Goal: Find contact information: Find contact information

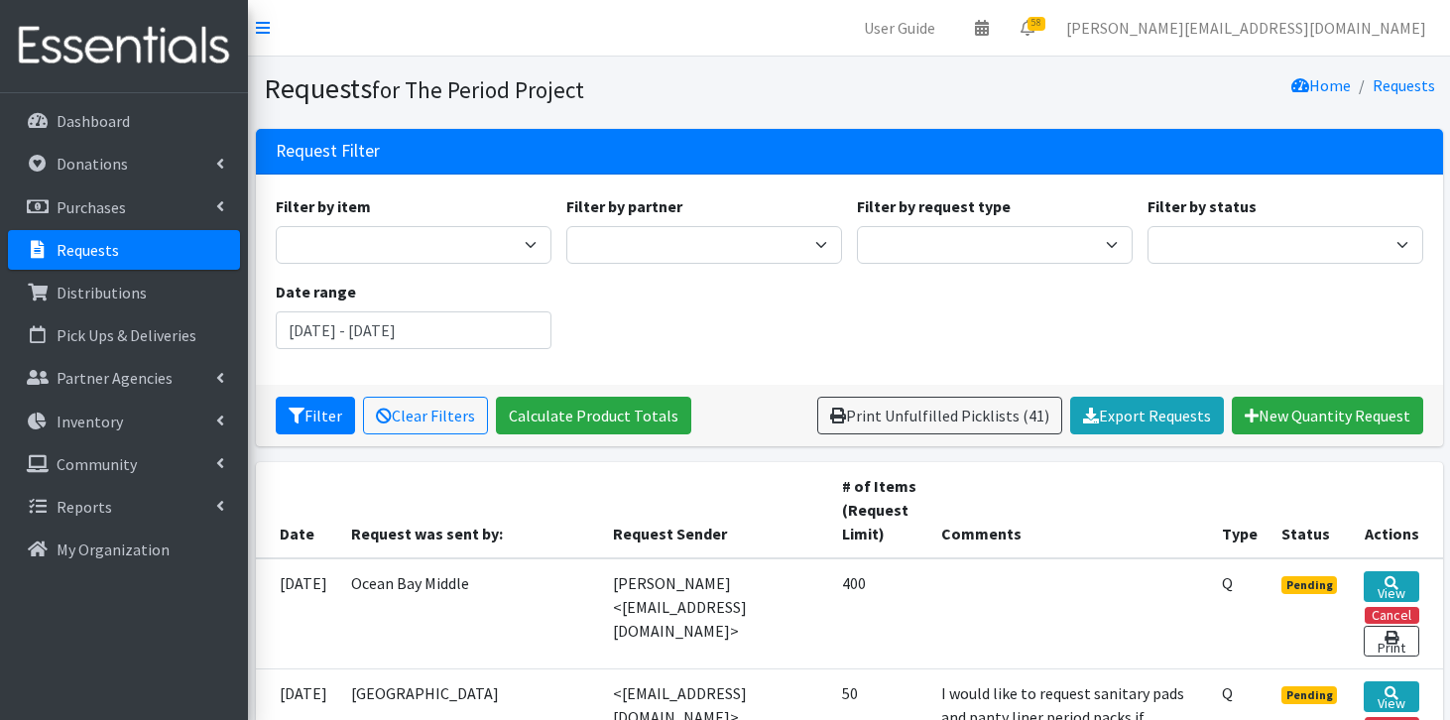
scroll to position [909, 0]
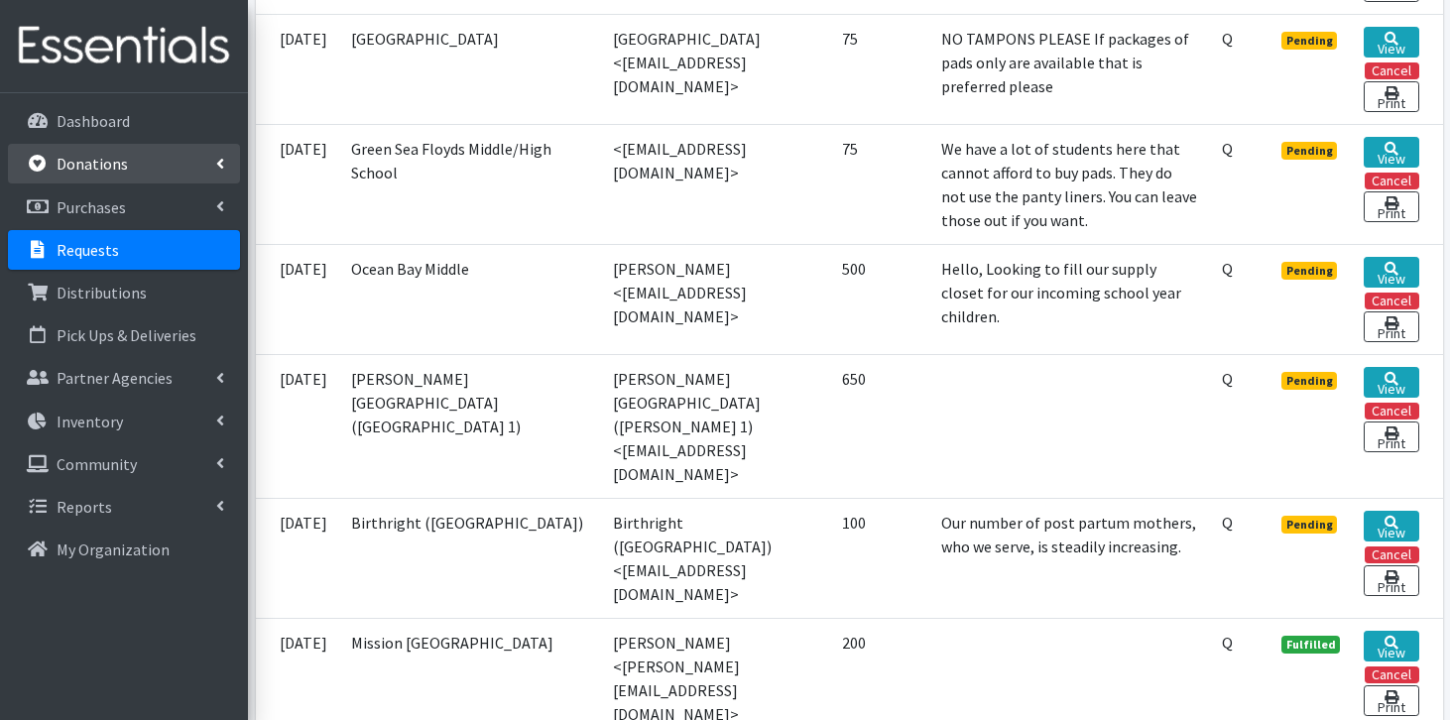
click at [99, 169] on p "Donations" at bounding box center [92, 164] width 71 height 20
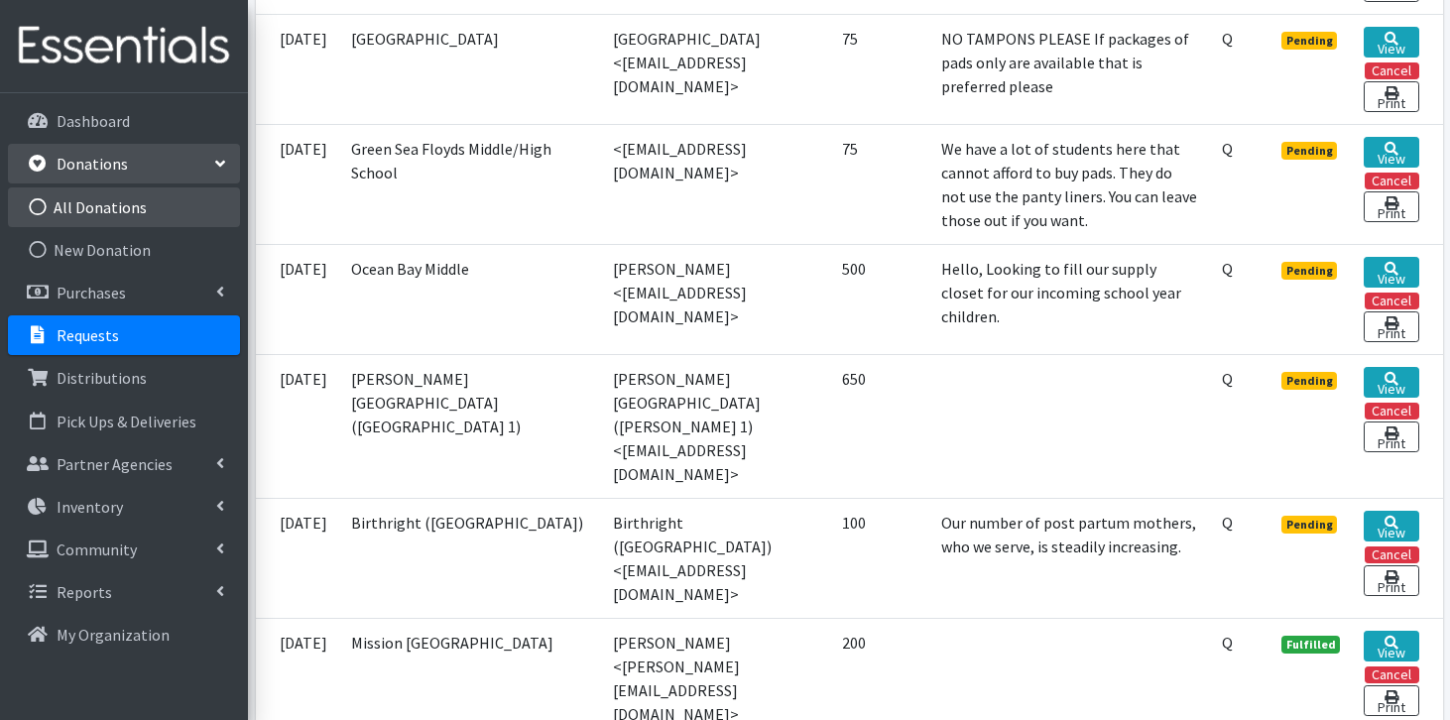
click at [90, 205] on link "All Donations" at bounding box center [124, 208] width 232 height 40
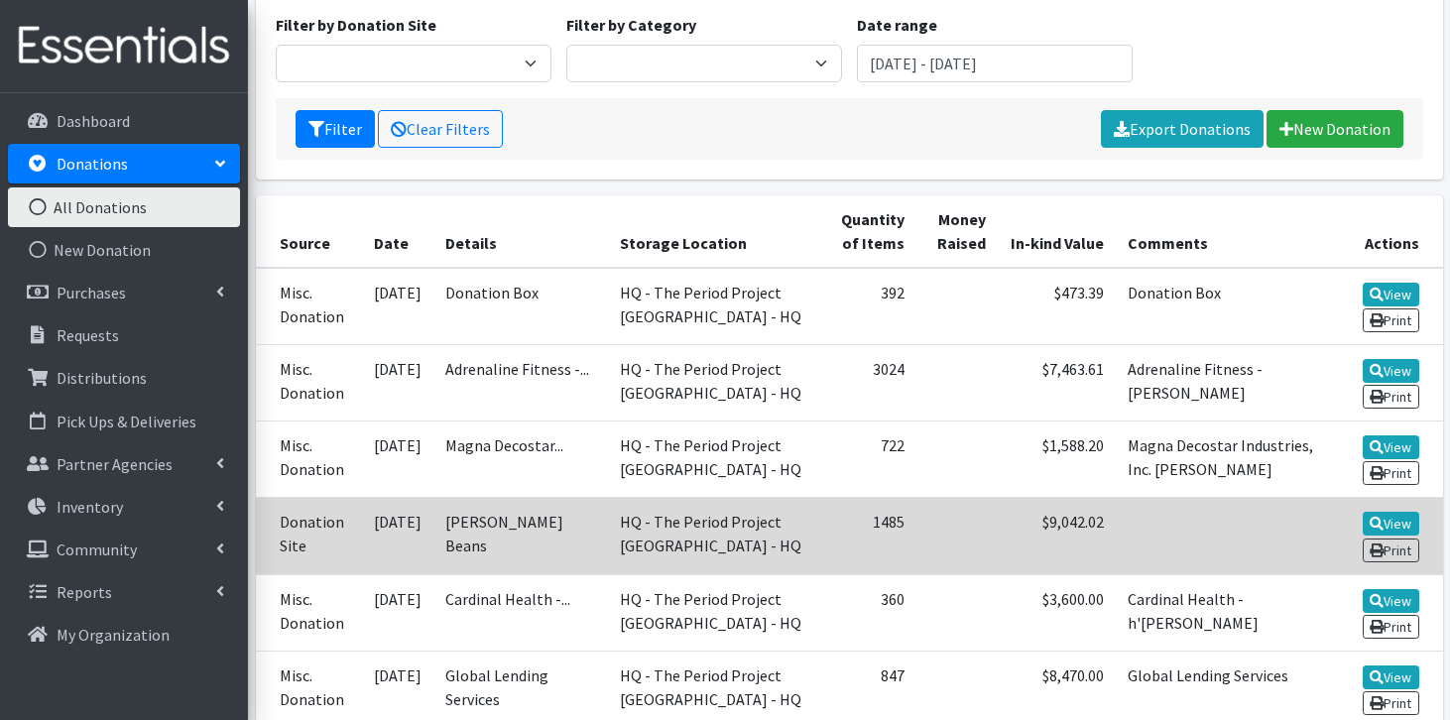
scroll to position [221, 0]
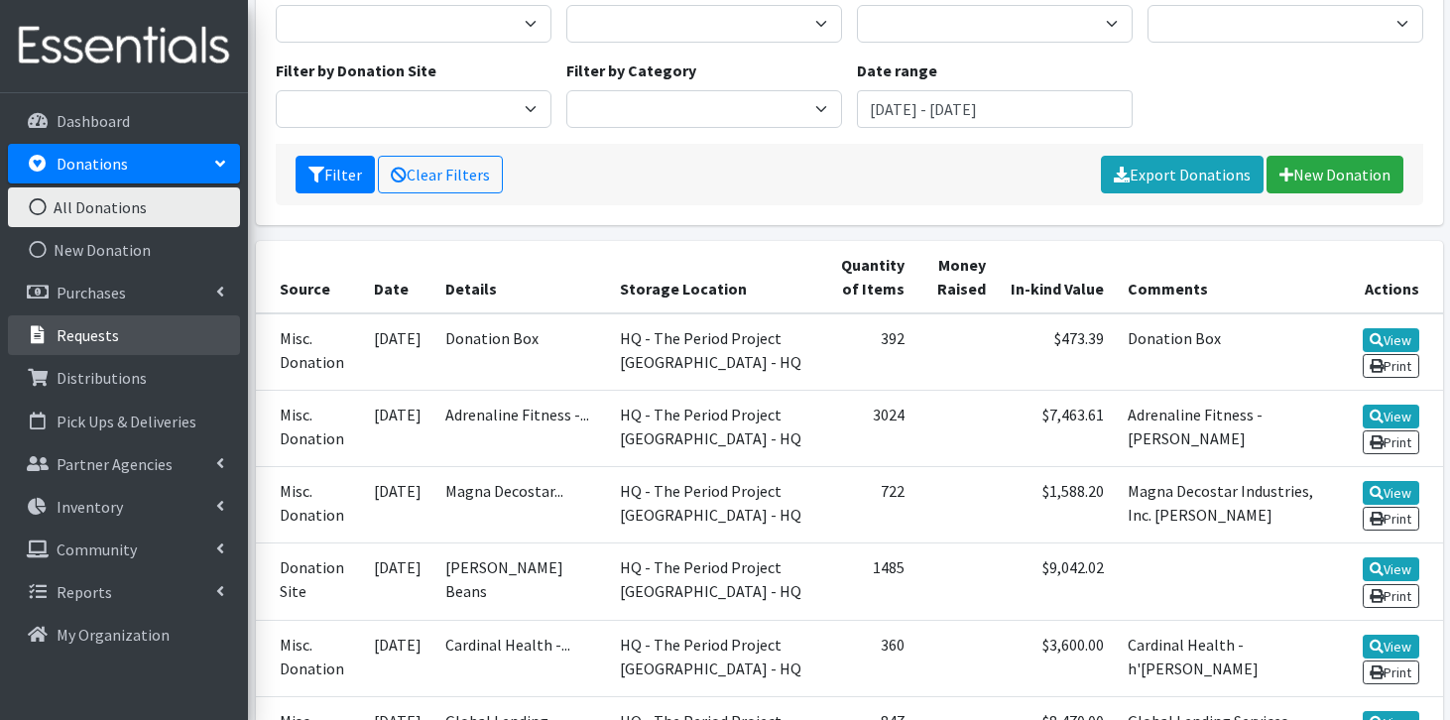
click at [82, 337] on p "Requests" at bounding box center [88, 335] width 63 height 20
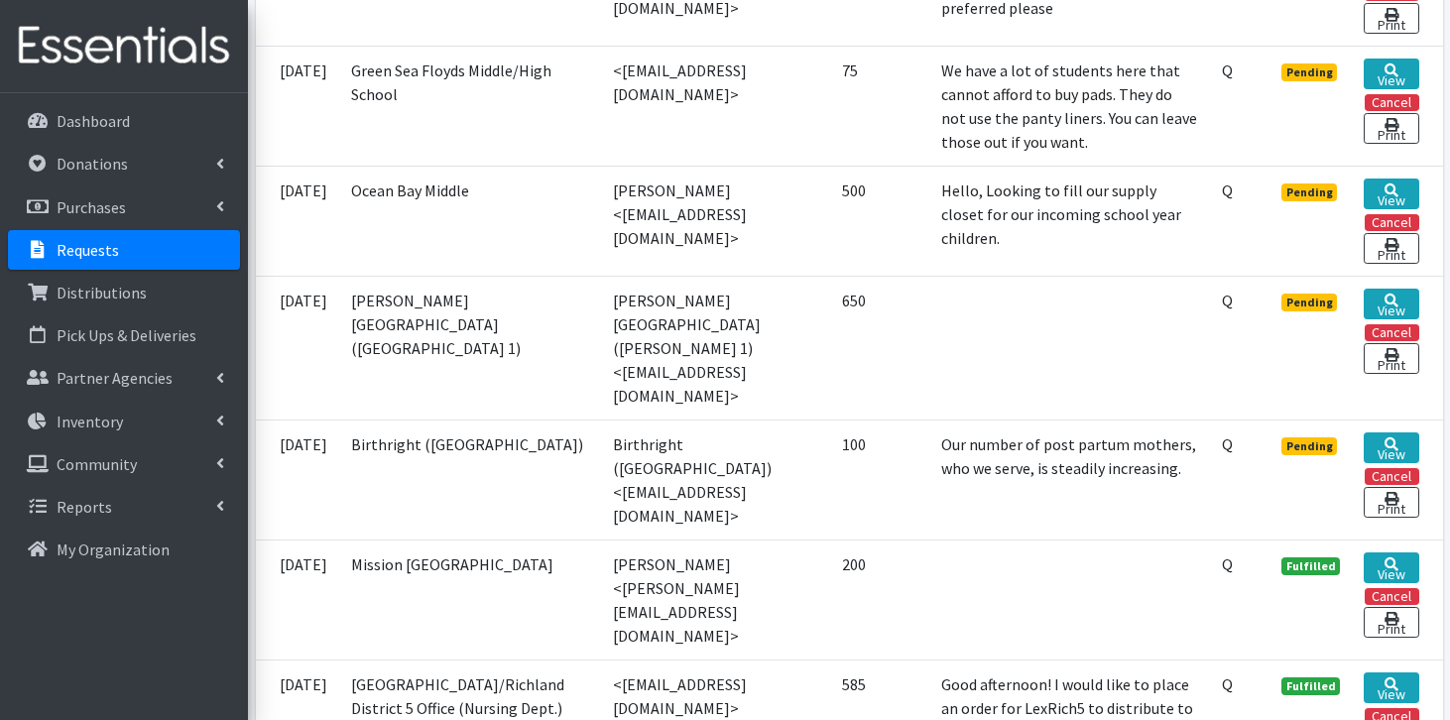
scroll to position [1096, 0]
click at [1373, 302] on link "View" at bounding box center [1391, 305] width 55 height 31
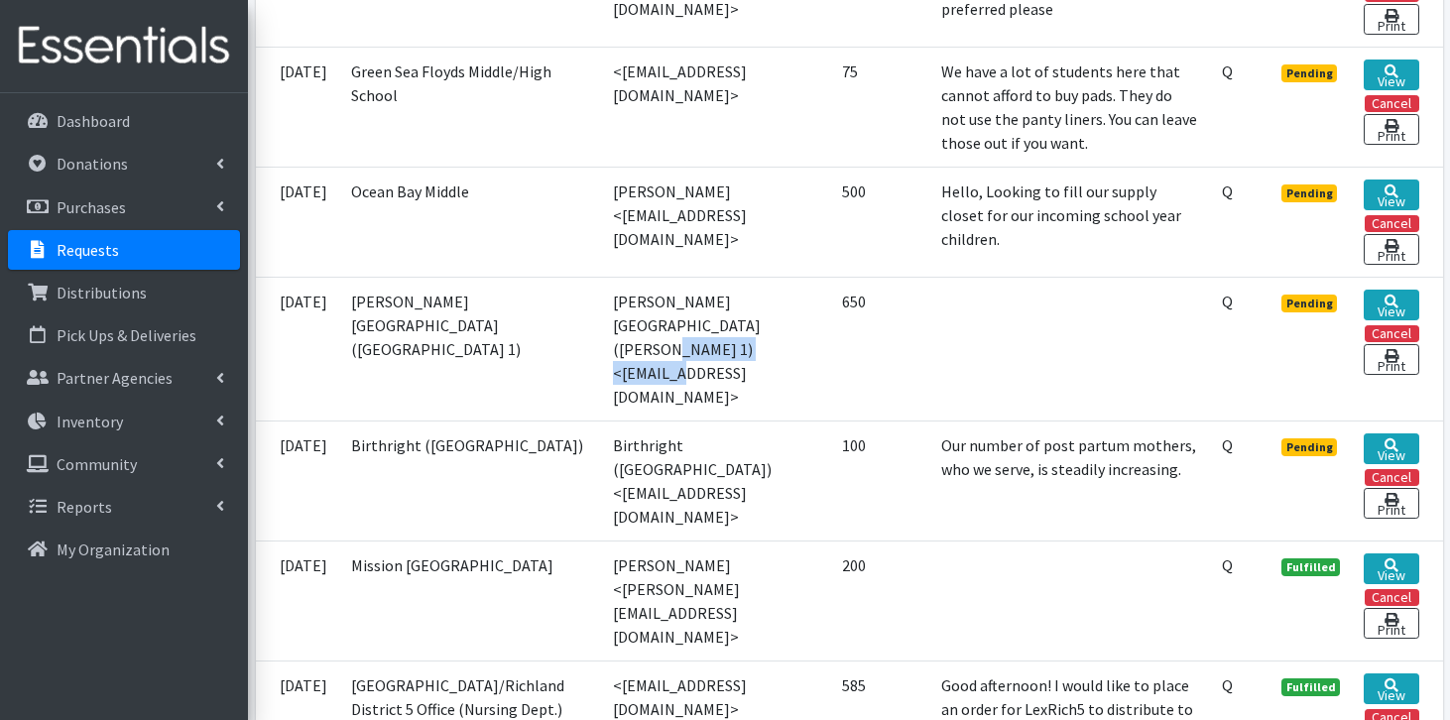
drag, startPoint x: 567, startPoint y: 327, endPoint x: 713, endPoint y: 328, distance: 146.8
click at [714, 328] on td "Sneed Middle School (Florence 1) <mmccluskey@fsd1.org>" at bounding box center [715, 349] width 229 height 144
copy td "mmccluskey@fsd1.org"
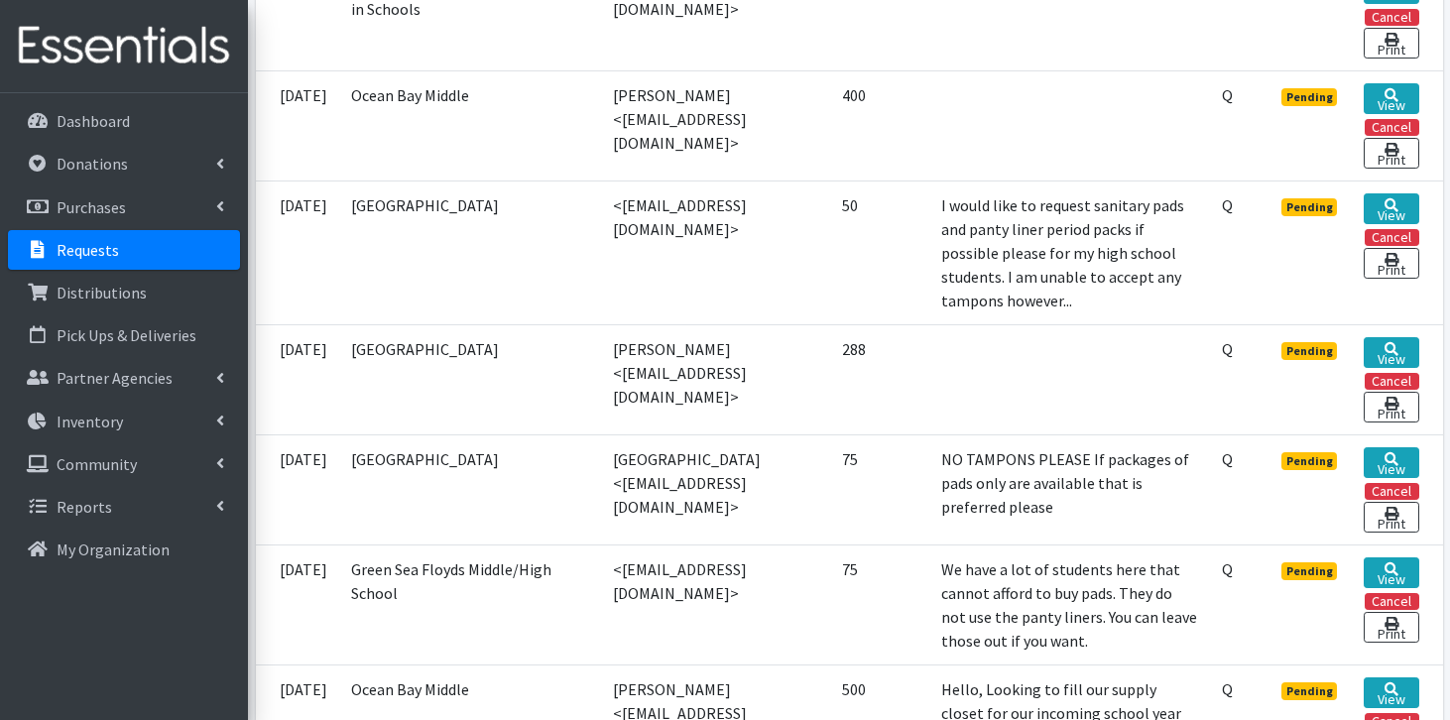
scroll to position [526, 0]
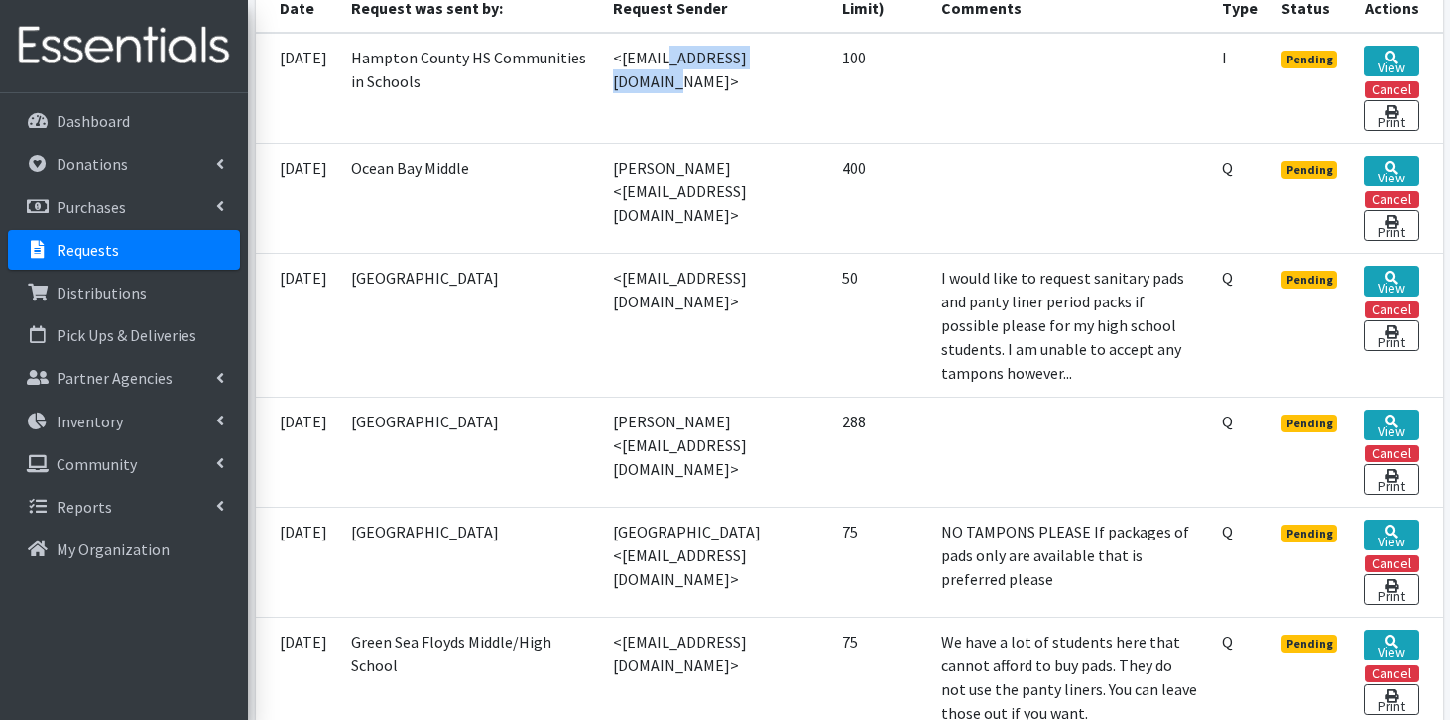
drag, startPoint x: 567, startPoint y: 57, endPoint x: 689, endPoint y: 63, distance: 122.2
click at [689, 63] on td "<tgrant@hcsdsc.org>" at bounding box center [715, 88] width 229 height 111
copy td "tgrant@hcsdsc.org"
